Goal: Navigation & Orientation: Go to known website

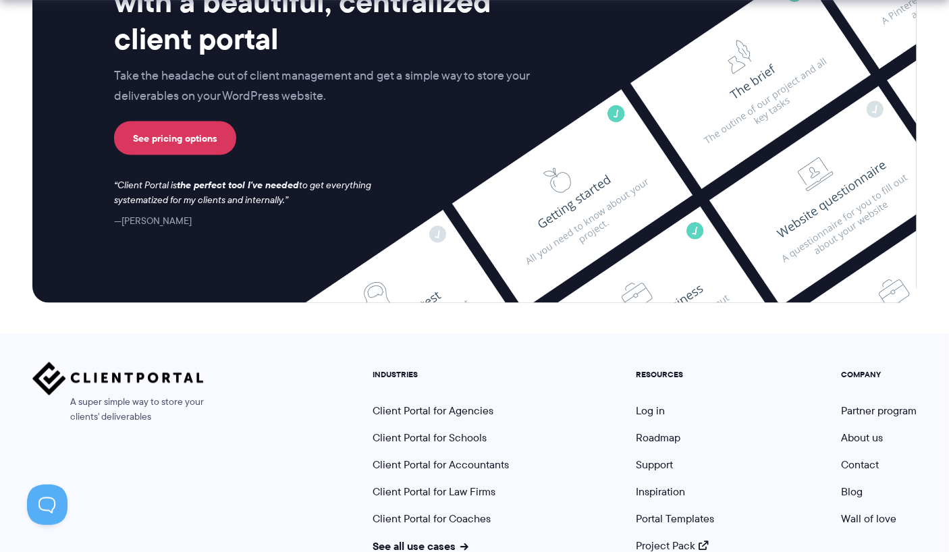
scroll to position [5644, 0]
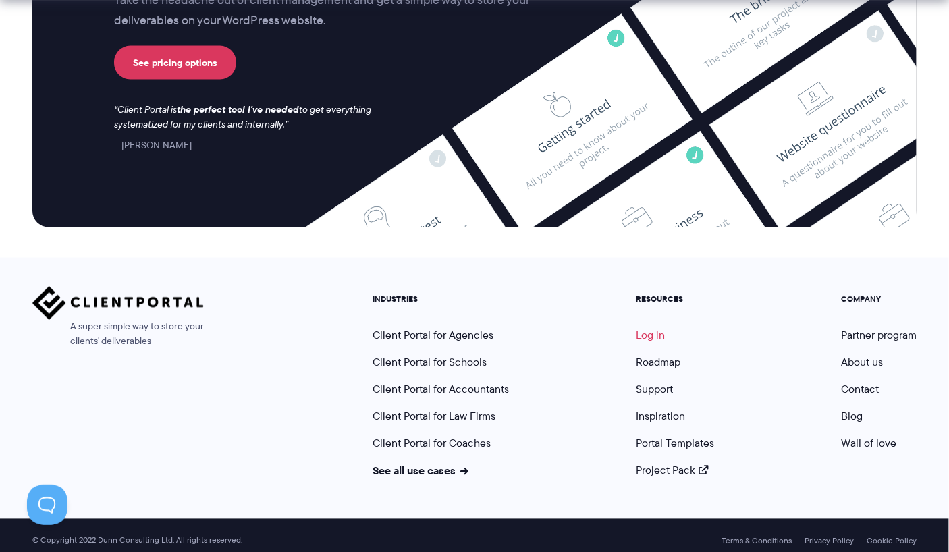
click at [656, 328] on link "Log in" at bounding box center [650, 336] width 29 height 16
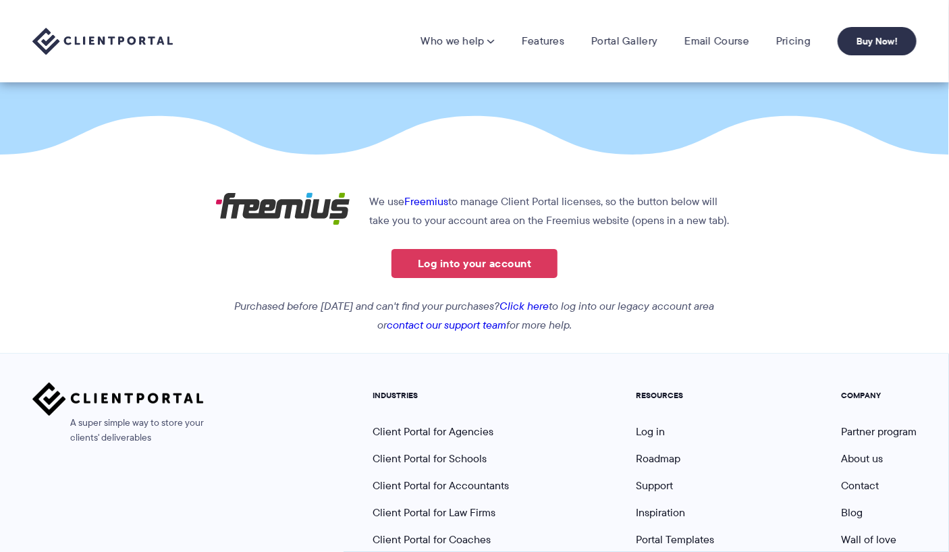
scroll to position [170, 0]
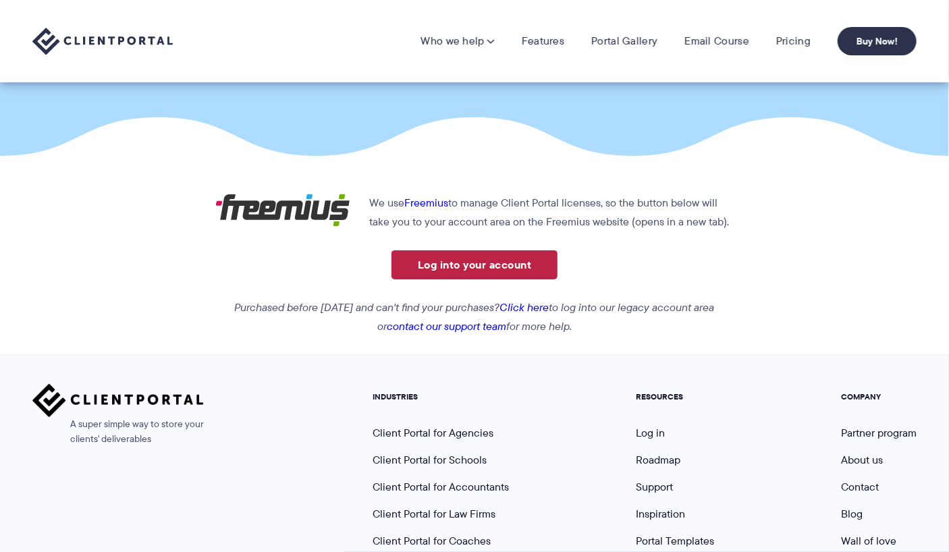
click at [473, 263] on link "Log into your account" at bounding box center [475, 265] width 166 height 29
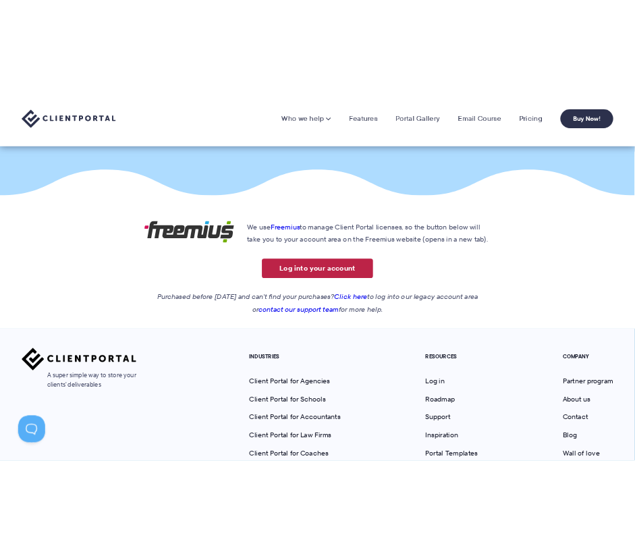
scroll to position [0, 0]
